Goal: Task Accomplishment & Management: Complete application form

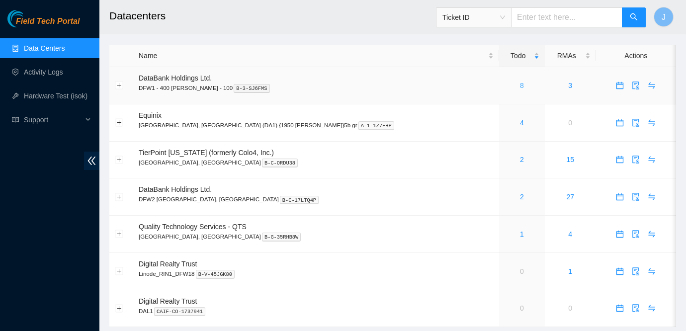
click at [520, 84] on link "8" at bounding box center [522, 86] width 4 height 8
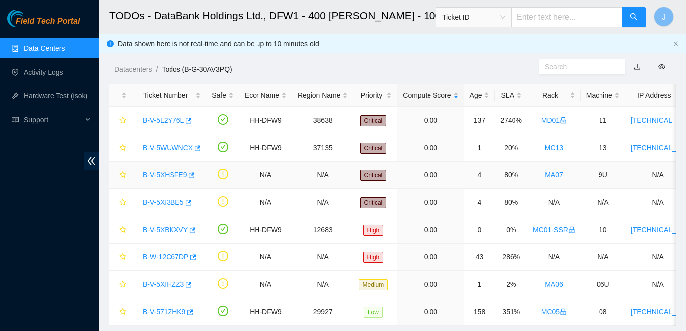
scroll to position [25, 0]
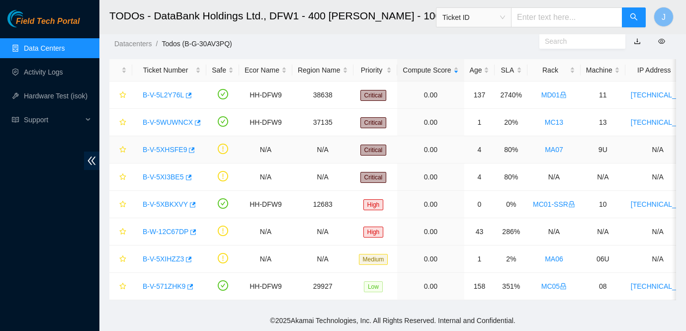
click at [169, 150] on link "B-V-5XHSFE9" at bounding box center [165, 150] width 44 height 8
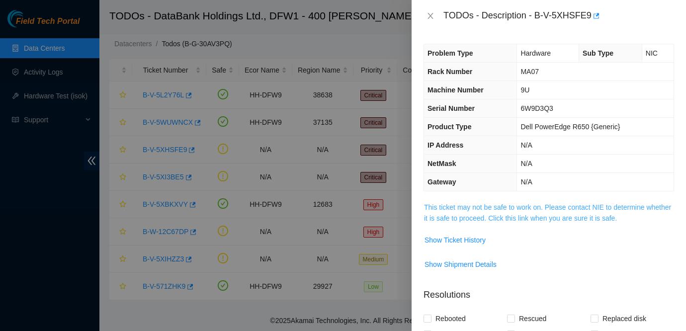
click at [514, 207] on link "This ticket may not be safe to work on. Please contact NIE to determine whether…" at bounding box center [547, 212] width 247 height 19
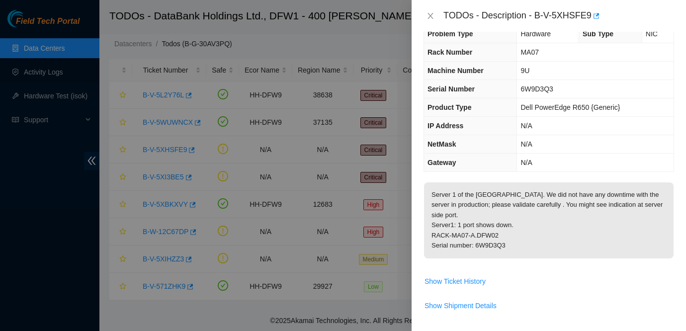
scroll to position [17, 0]
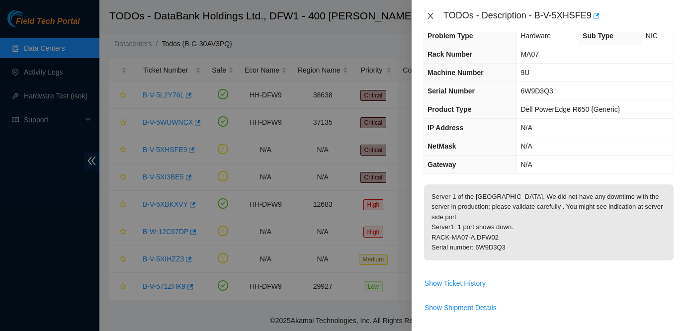
click at [427, 12] on icon "close" at bounding box center [430, 16] width 8 height 8
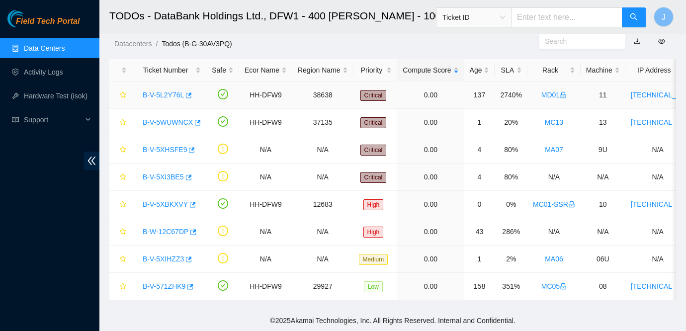
scroll to position [23, 0]
click at [175, 176] on link "B-V-5XI3BE5" at bounding box center [163, 177] width 41 height 8
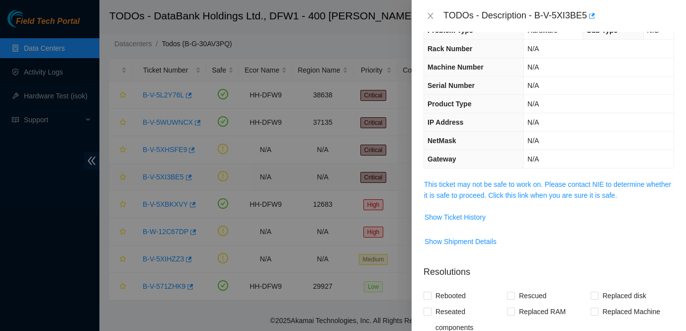
scroll to position [17, 0]
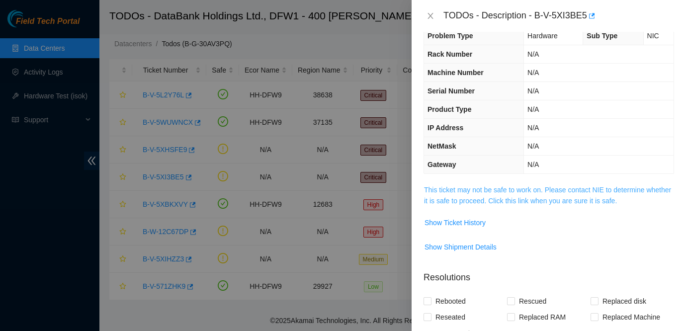
click at [492, 190] on link "This ticket may not be safe to work on. Please contact NIE to determine whether…" at bounding box center [547, 195] width 247 height 19
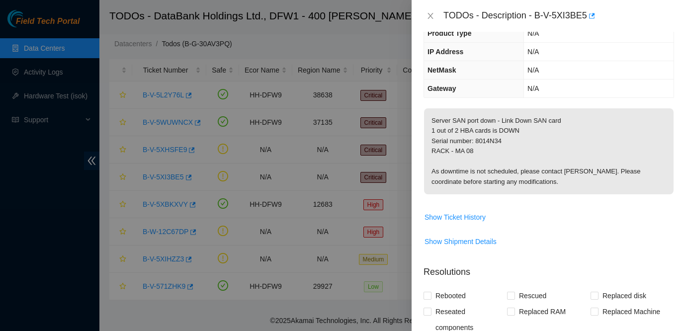
scroll to position [91, 0]
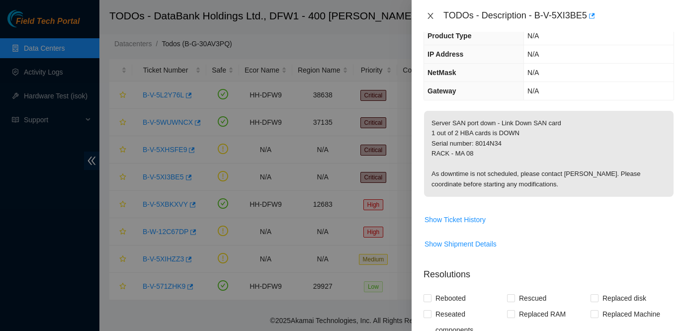
click at [428, 13] on icon "close" at bounding box center [430, 16] width 8 height 8
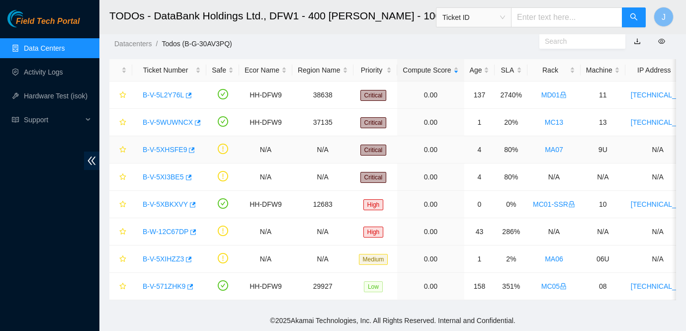
scroll to position [124, 0]
click at [175, 150] on link "B-V-5XHSFE9" at bounding box center [165, 150] width 44 height 8
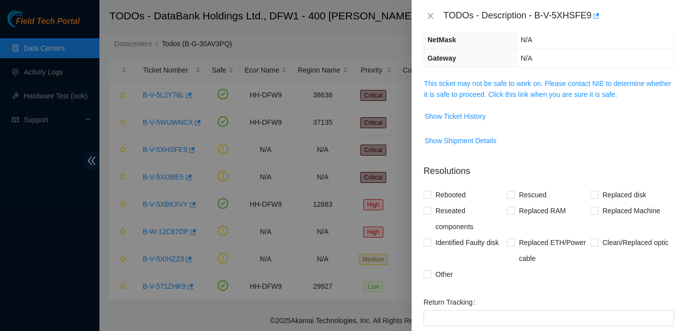
scroll to position [91, 0]
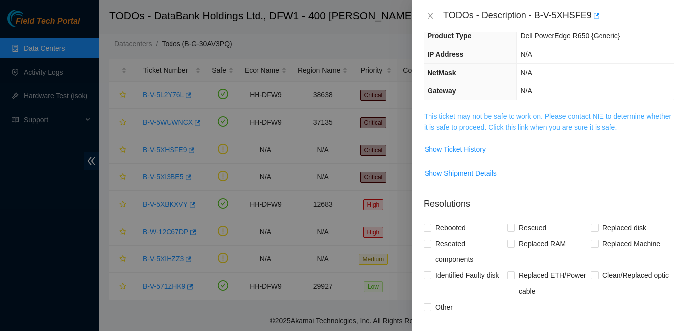
click at [545, 113] on link "This ticket may not be safe to work on. Please contact NIE to determine whether…" at bounding box center [547, 121] width 247 height 19
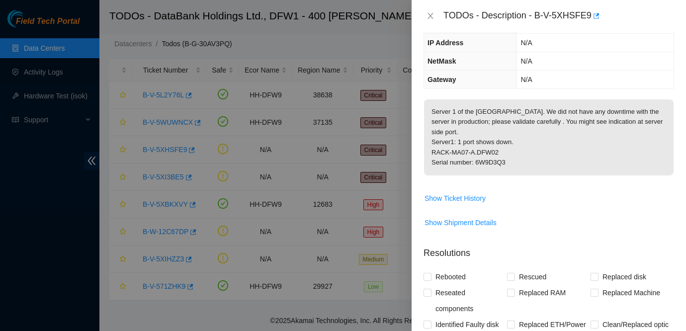
scroll to position [0, 0]
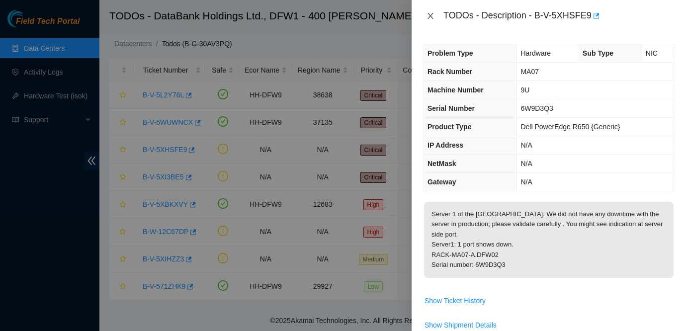
click at [433, 17] on icon "close" at bounding box center [430, 16] width 8 height 8
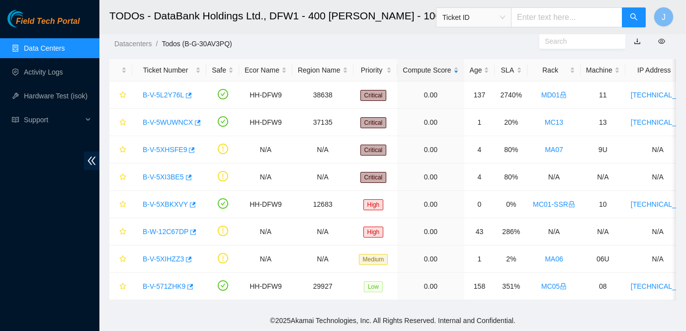
click at [564, 55] on main "TODOs - DataBank Holdings Ltd., DFW1 - 400 S. Akard - 100 Ticket ID J Data show…" at bounding box center [392, 142] width 586 height 335
click at [173, 257] on link "B-V-5XIHZZ3" at bounding box center [163, 259] width 41 height 8
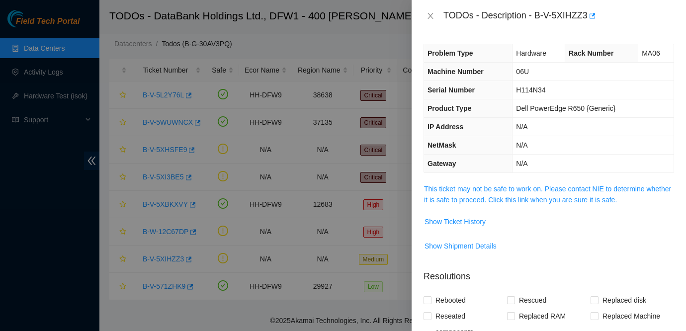
click at [497, 184] on span "This ticket may not be safe to work on. Please contact NIE to determine whether…" at bounding box center [549, 194] width 250 height 22
click at [489, 191] on link "This ticket may not be safe to work on. Please contact NIE to determine whether…" at bounding box center [547, 194] width 247 height 19
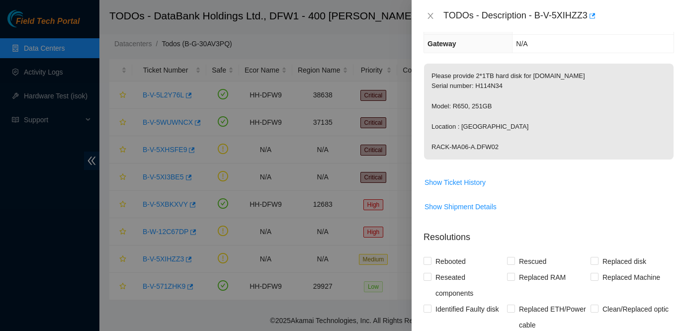
scroll to position [315, 0]
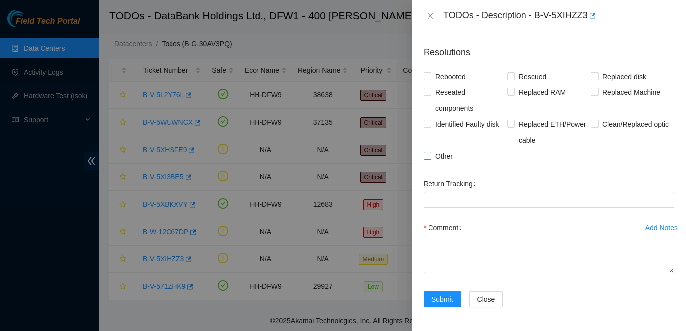
click at [444, 158] on span "Other" at bounding box center [443, 156] width 25 height 16
click at [430, 158] on input "Other" at bounding box center [426, 155] width 7 height 7
checkbox input "true"
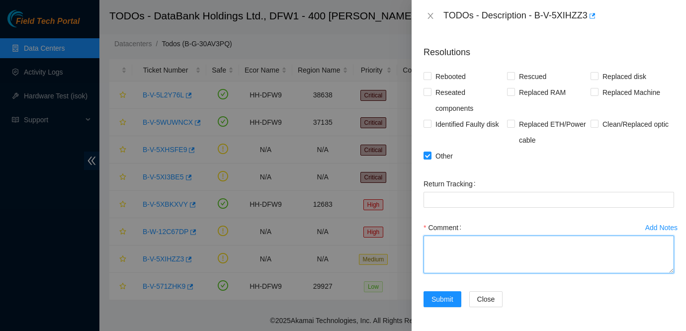
click at [458, 248] on textarea "Comment" at bounding box center [548, 255] width 251 height 38
click at [484, 242] on textarea "Installed (2) 1Tb into the server." at bounding box center [548, 255] width 251 height 38
type textarea "Installed (2) 1Tb hard disk into the server."
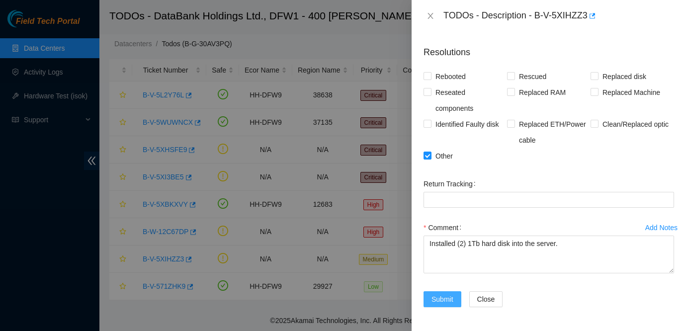
click at [440, 295] on span "Submit" at bounding box center [442, 299] width 22 height 11
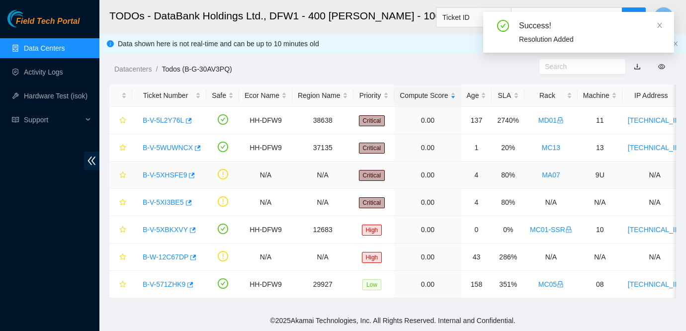
scroll to position [0, 0]
